Goal: Task Accomplishment & Management: Complete application form

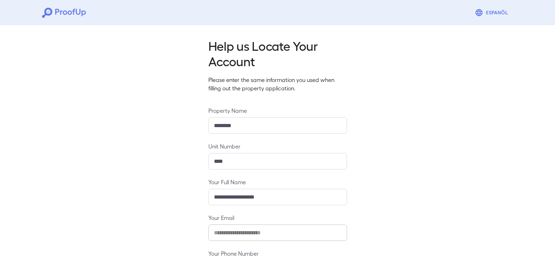
scroll to position [61, 0]
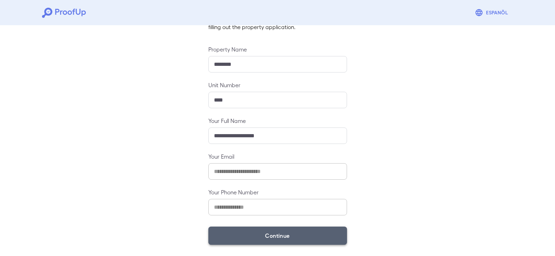
click at [282, 232] on button "Continue" at bounding box center [277, 235] width 139 height 18
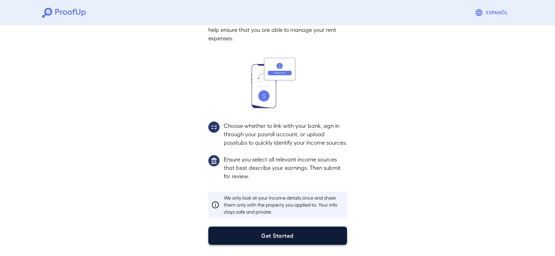
scroll to position [51, 0]
click at [297, 232] on button "Get Started" at bounding box center [277, 235] width 139 height 18
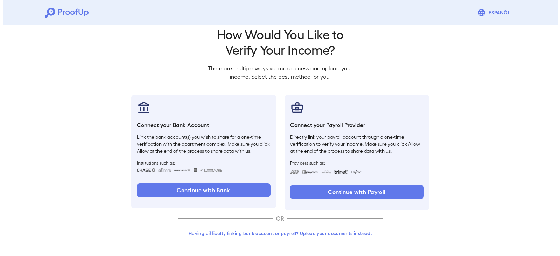
scroll to position [12, 0]
click at [294, 231] on button "Having difficulty linking bank account or payroll? Upload your documents instea…" at bounding box center [277, 233] width 204 height 13
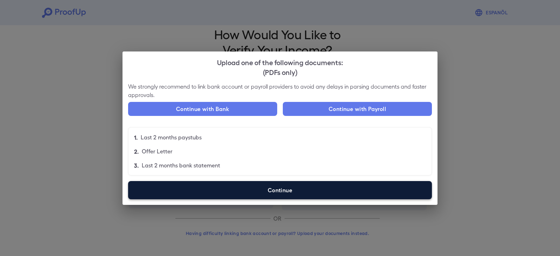
click at [290, 195] on label "Continue" at bounding box center [280, 190] width 304 height 18
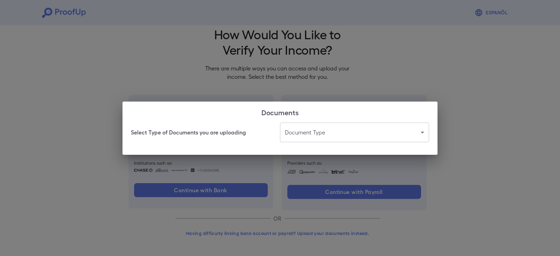
click at [317, 133] on body "Espanõl Go back How Would You Like to Verify Your Income? There are multiple wa…" at bounding box center [280, 121] width 560 height 267
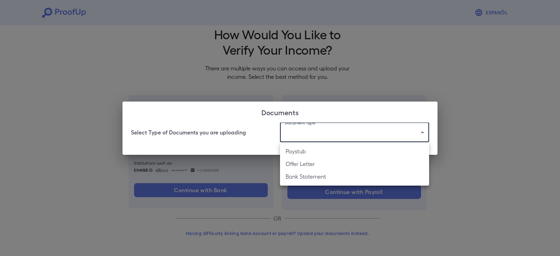
click at [312, 178] on li "Bank Statement" at bounding box center [354, 176] width 149 height 13
type input "**********"
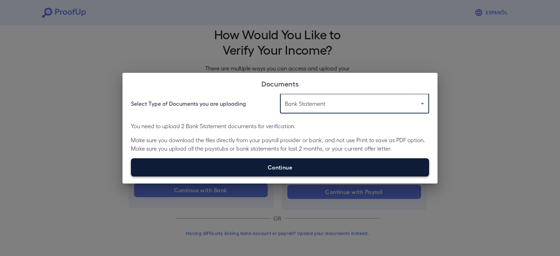
click at [303, 169] on label "Continue" at bounding box center [280, 167] width 298 height 18
click at [131, 176] on input "Continue" at bounding box center [131, 176] width 0 height 0
type input "**********"
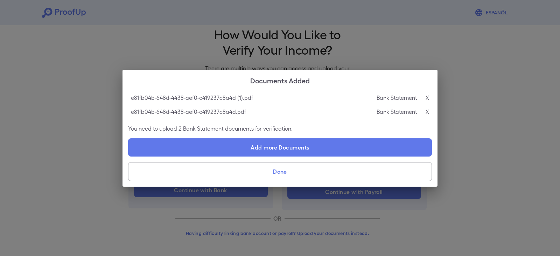
click at [280, 174] on button "Done" at bounding box center [280, 171] width 304 height 19
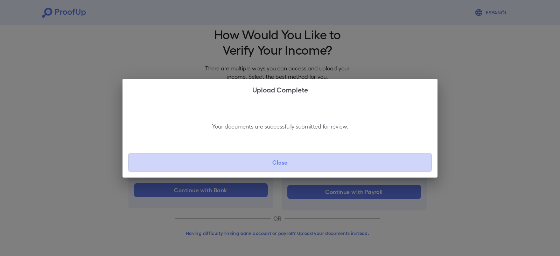
click at [283, 159] on button "Close" at bounding box center [280, 162] width 304 height 19
